Goal: Understand process/instructions

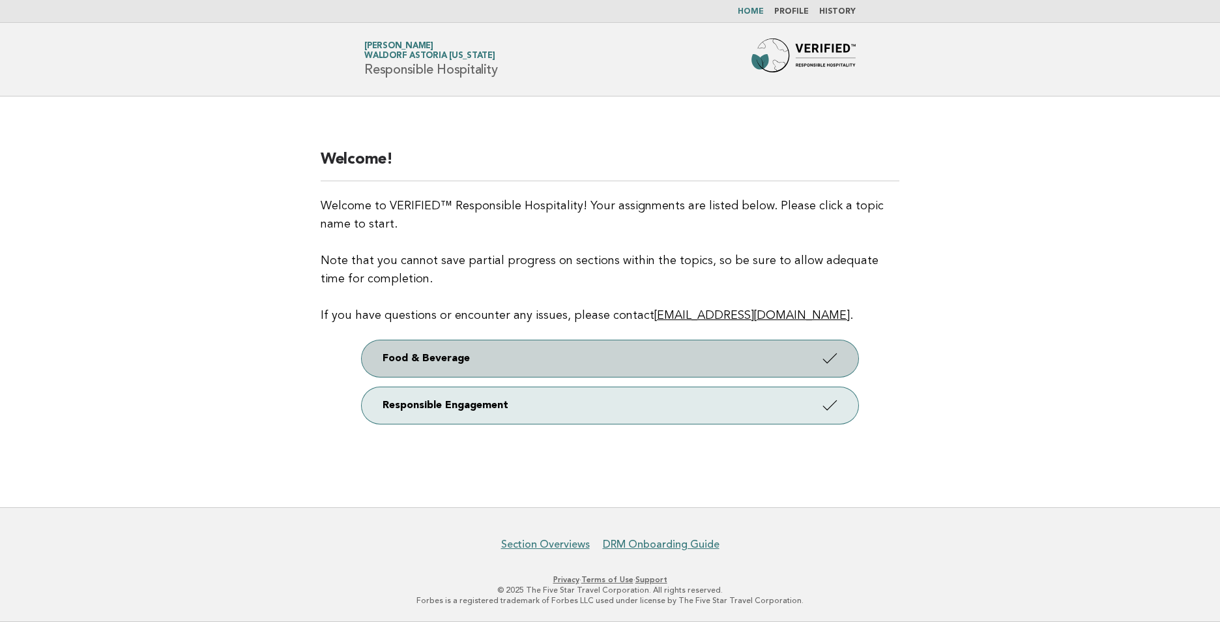
click at [399, 357] on link "Food & Beverage" at bounding box center [610, 358] width 497 height 36
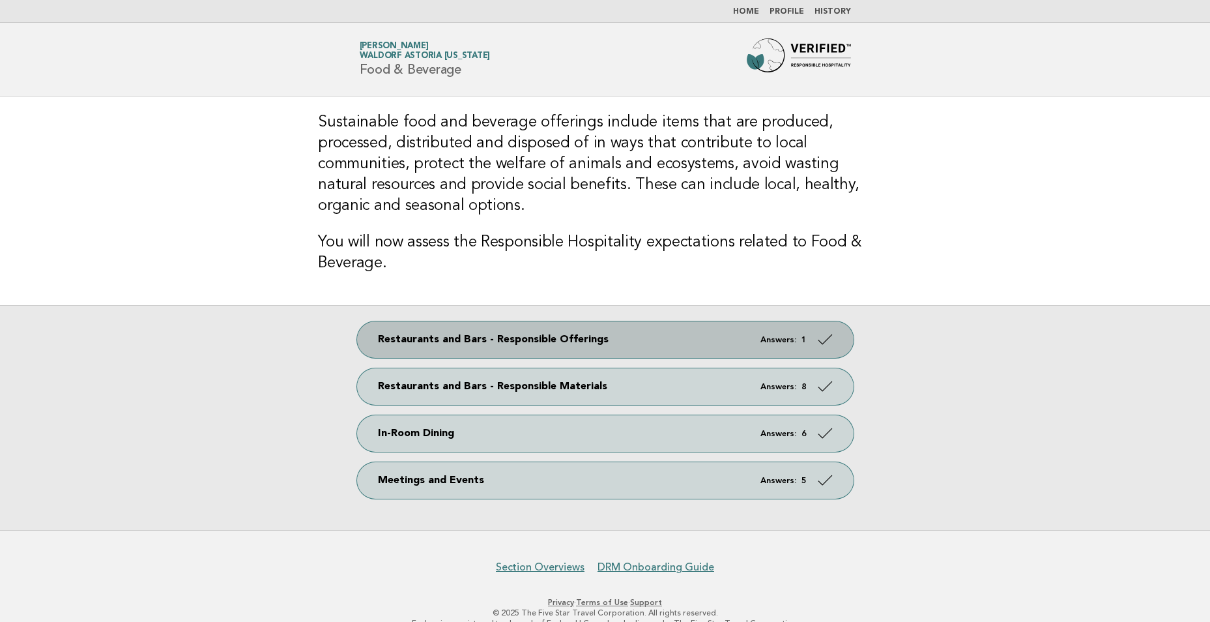
click at [415, 323] on link "Restaurants and Bars - Responsible Offerings Answers: 1" at bounding box center [605, 339] width 497 height 36
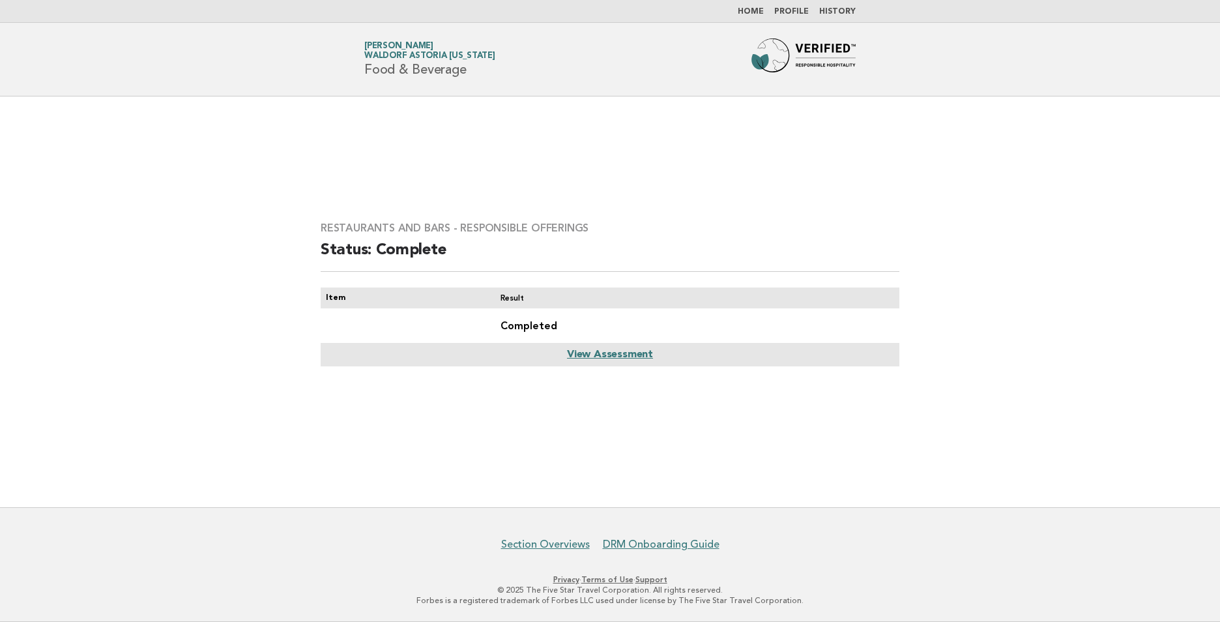
click at [605, 355] on link "View Assessment" at bounding box center [610, 354] width 86 height 10
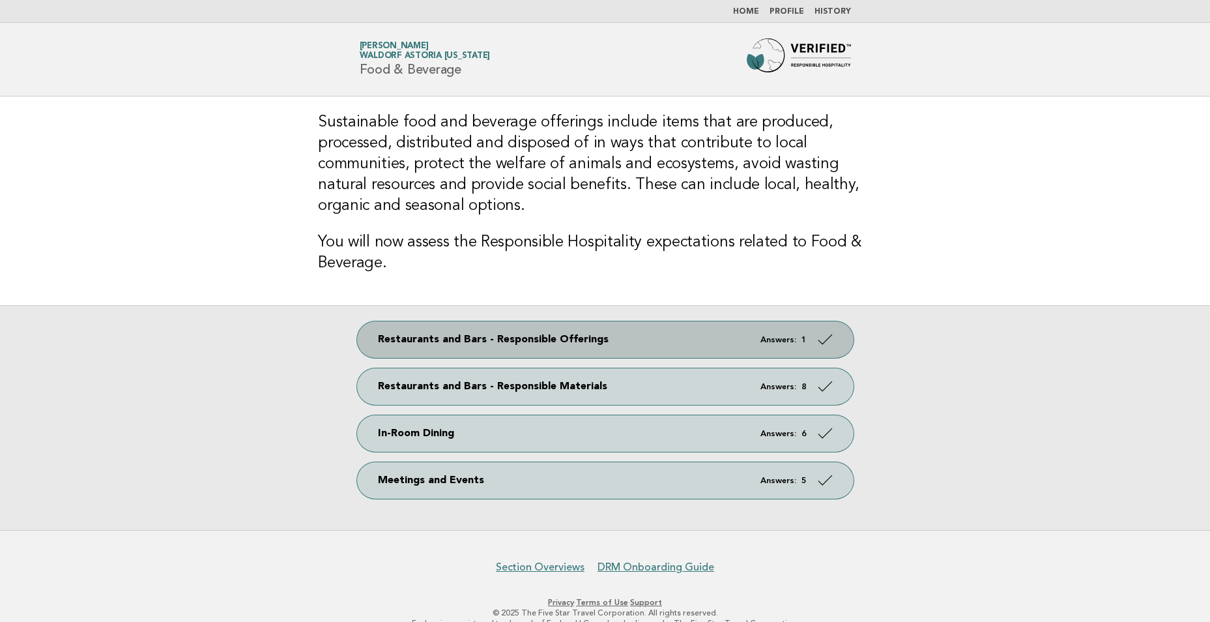
click at [719, 321] on link "Restaurants and Bars - Responsible Offerings Answers: 1" at bounding box center [605, 339] width 497 height 36
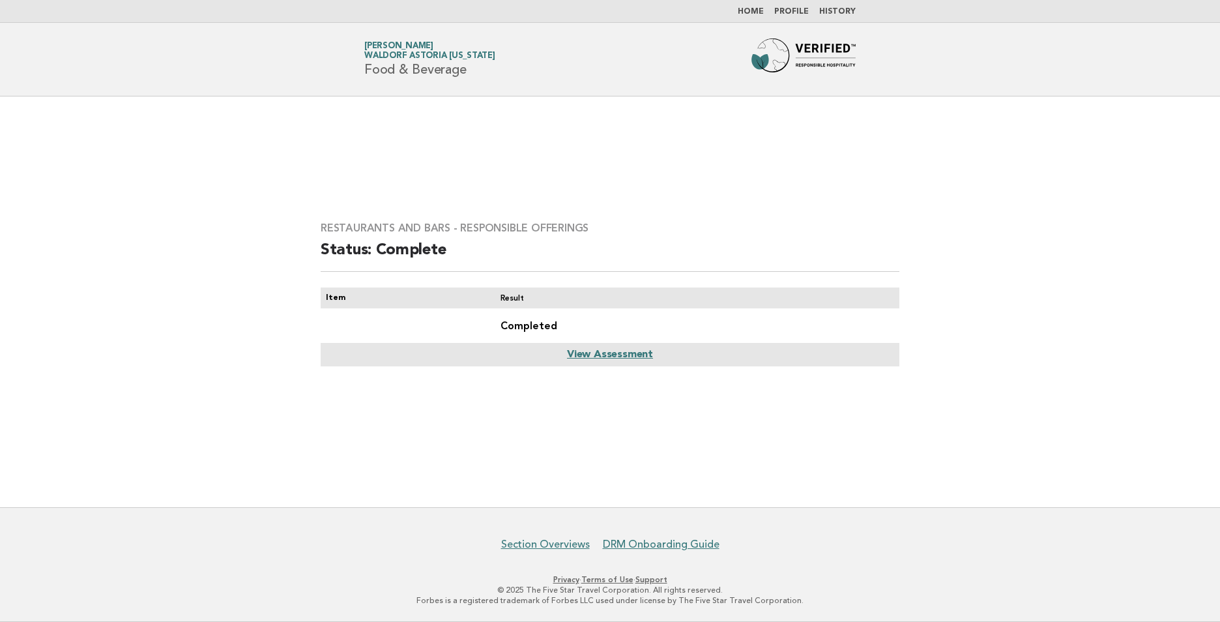
click at [638, 356] on link "View Assessment" at bounding box center [610, 354] width 86 height 10
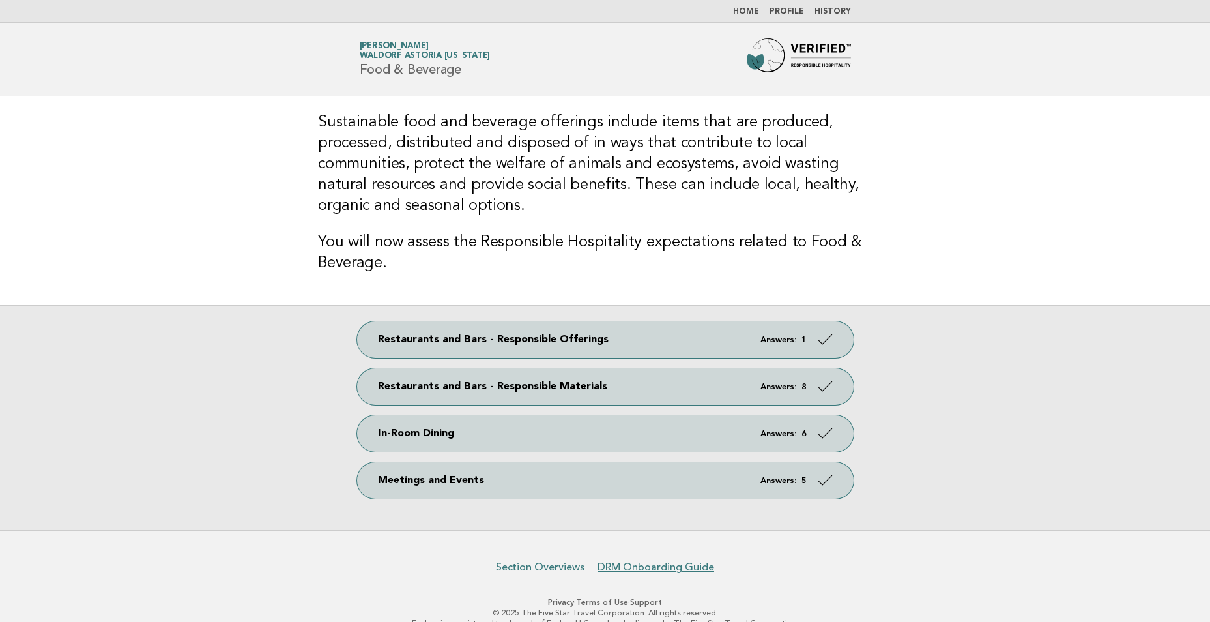
click at [559, 560] on link "Section Overviews" at bounding box center [540, 566] width 89 height 13
click at [753, 8] on link "Home" at bounding box center [746, 12] width 26 height 8
